Goal: Transaction & Acquisition: Purchase product/service

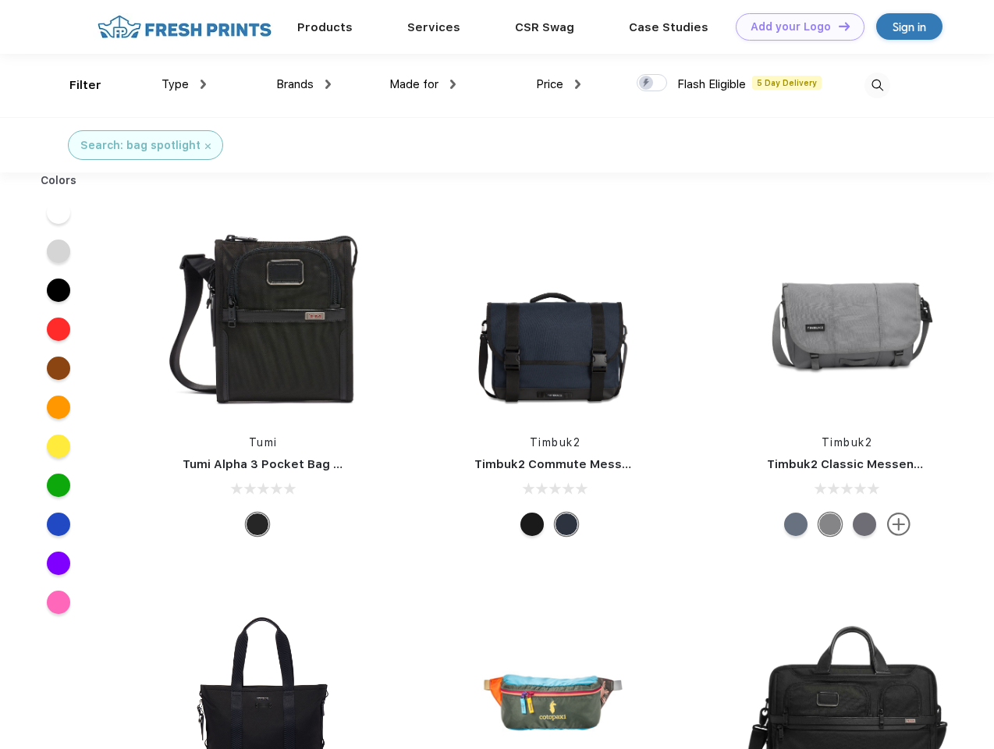
scroll to position [1, 0]
click at [794, 27] on link "Add your Logo Design Tool" at bounding box center [799, 26] width 129 height 27
click at [0, 0] on div "Design Tool" at bounding box center [0, 0] width 0 height 0
click at [837, 26] on link "Add your Logo Design Tool" at bounding box center [799, 26] width 129 height 27
click at [75, 85] on div "Filter" at bounding box center [85, 85] width 32 height 18
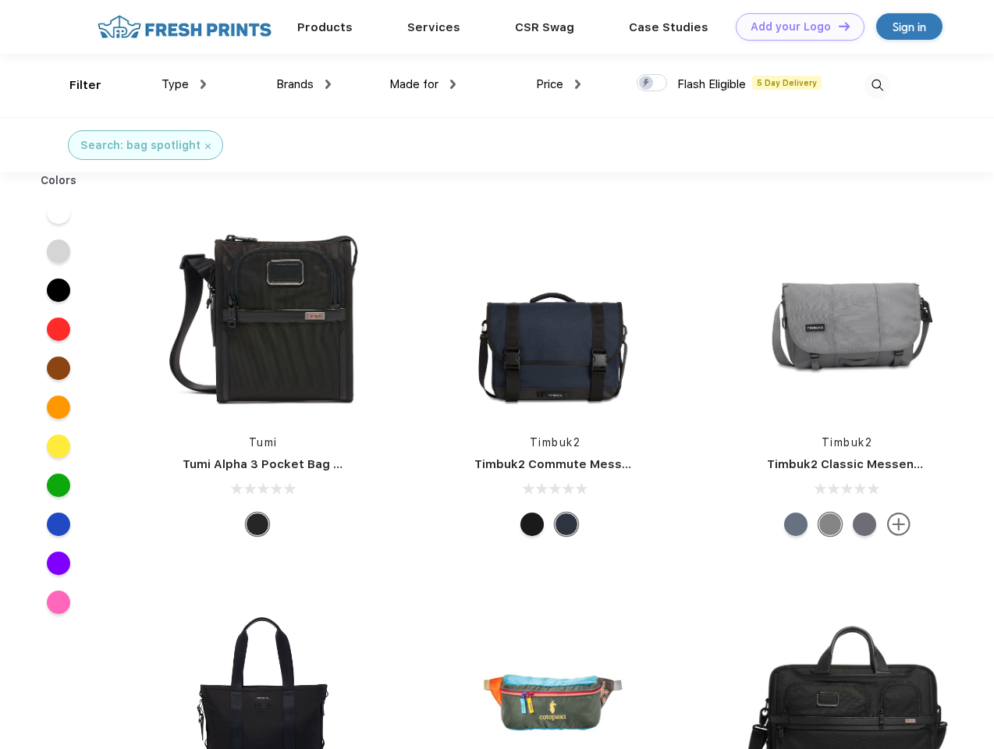
click at [184, 84] on span "Type" at bounding box center [174, 84] width 27 height 14
click at [303, 84] on span "Brands" at bounding box center [294, 84] width 37 height 14
click at [423, 84] on span "Made for" at bounding box center [413, 84] width 49 height 14
click at [558, 84] on span "Price" at bounding box center [549, 84] width 27 height 14
click at [652, 83] on div at bounding box center [651, 82] width 30 height 17
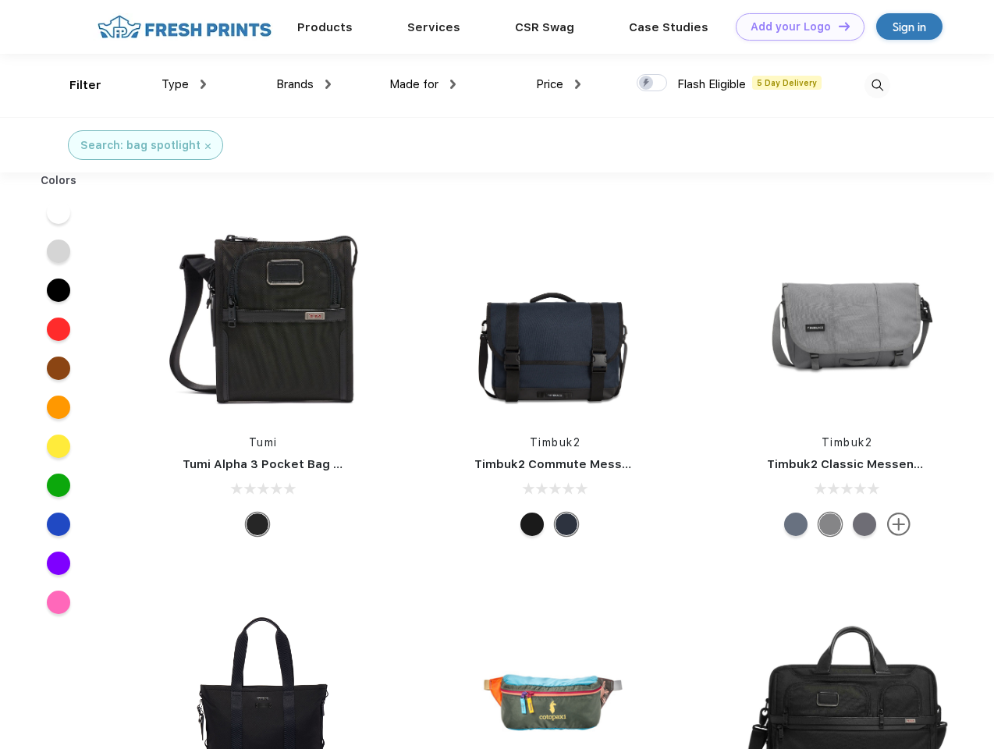
click at [647, 83] on input "checkbox" at bounding box center [641, 78] width 10 height 10
click at [877, 85] on img at bounding box center [877, 86] width 26 height 26
